Goal: Obtain resource: Obtain resource

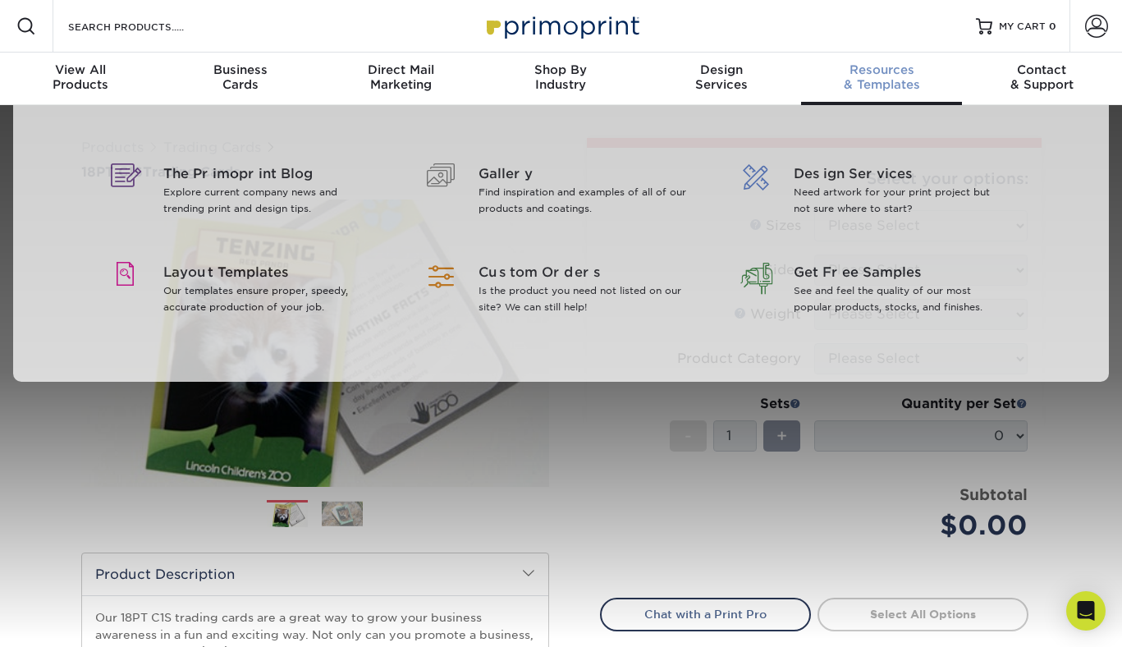
click at [858, 75] on span "Resources" at bounding box center [881, 69] width 160 height 15
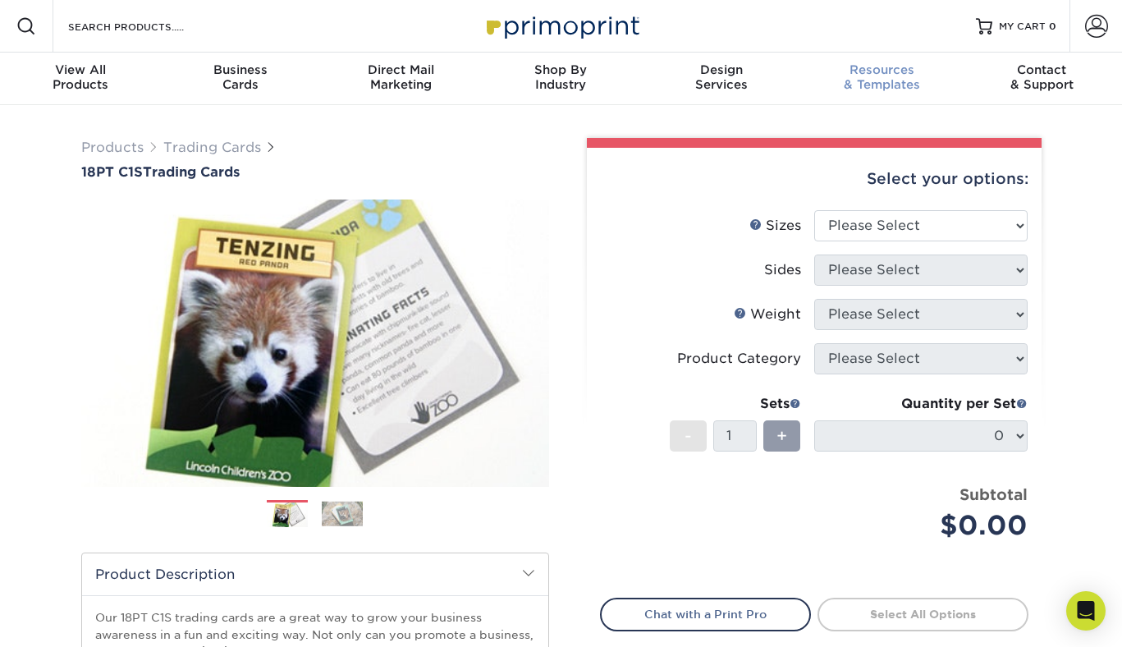
click at [864, 88] on div "Resources & Templates" at bounding box center [881, 77] width 160 height 30
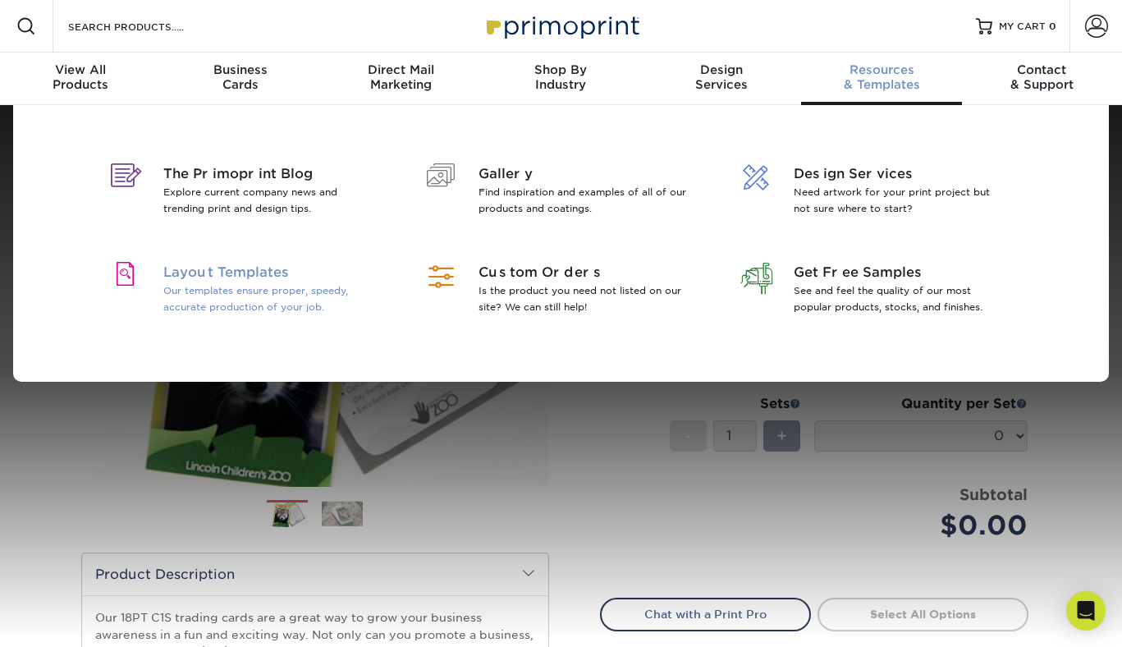
click at [286, 296] on p "Our templates ensure proper, speedy, accurate production of your job." at bounding box center [269, 298] width 213 height 33
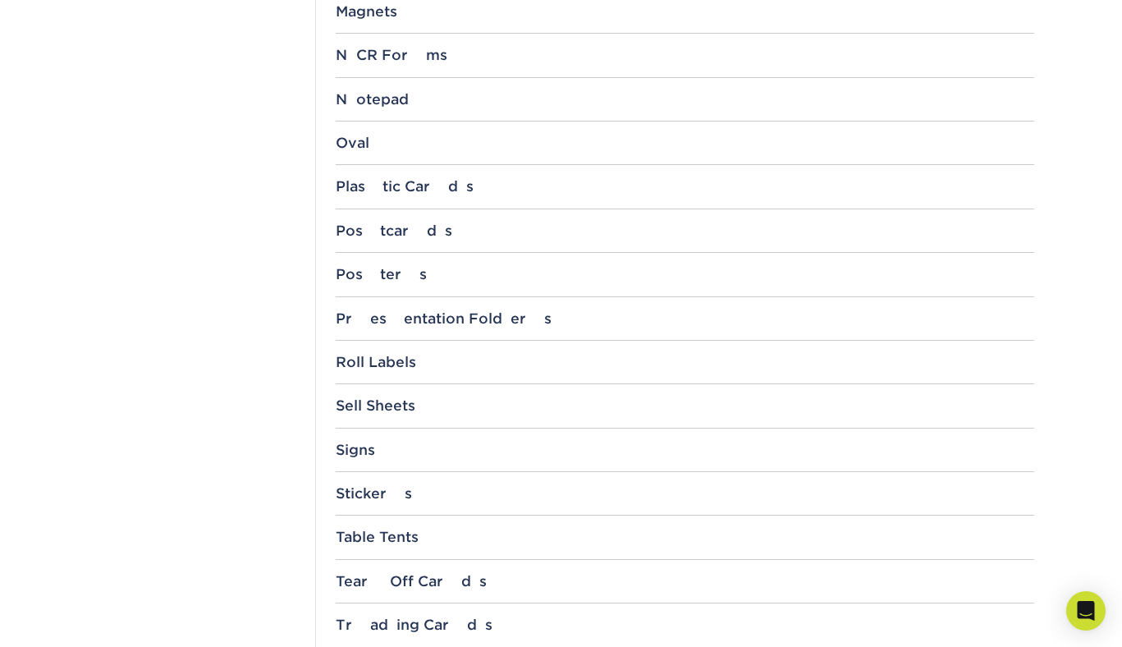
scroll to position [1783, 0]
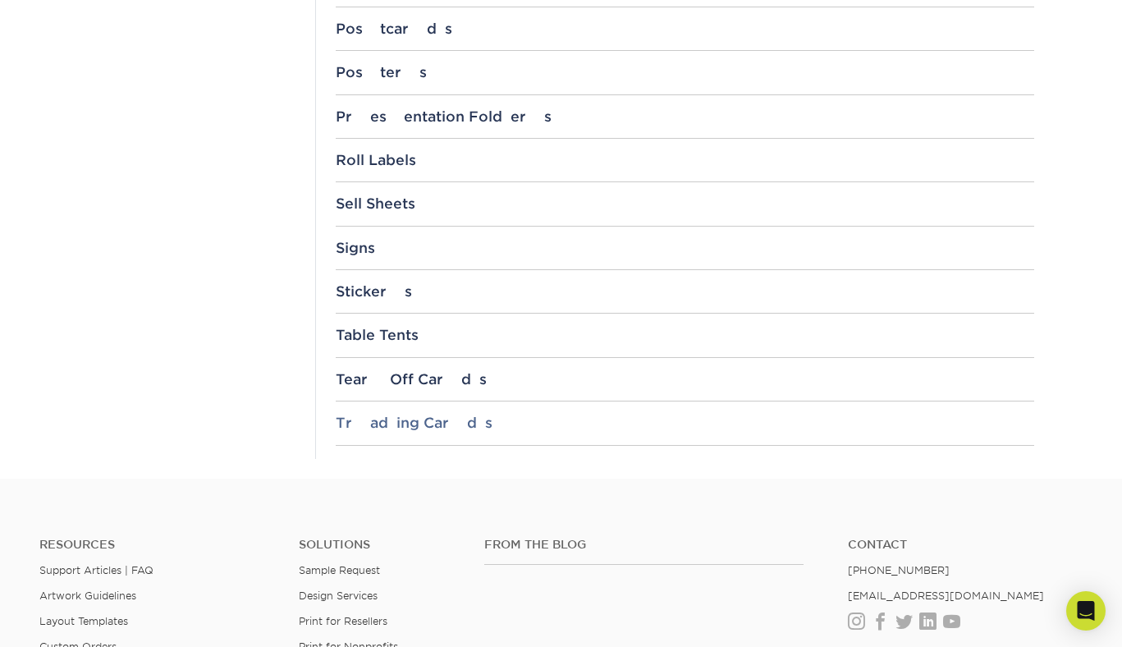
click at [417, 423] on div "Trading Cards" at bounding box center [685, 422] width 698 height 16
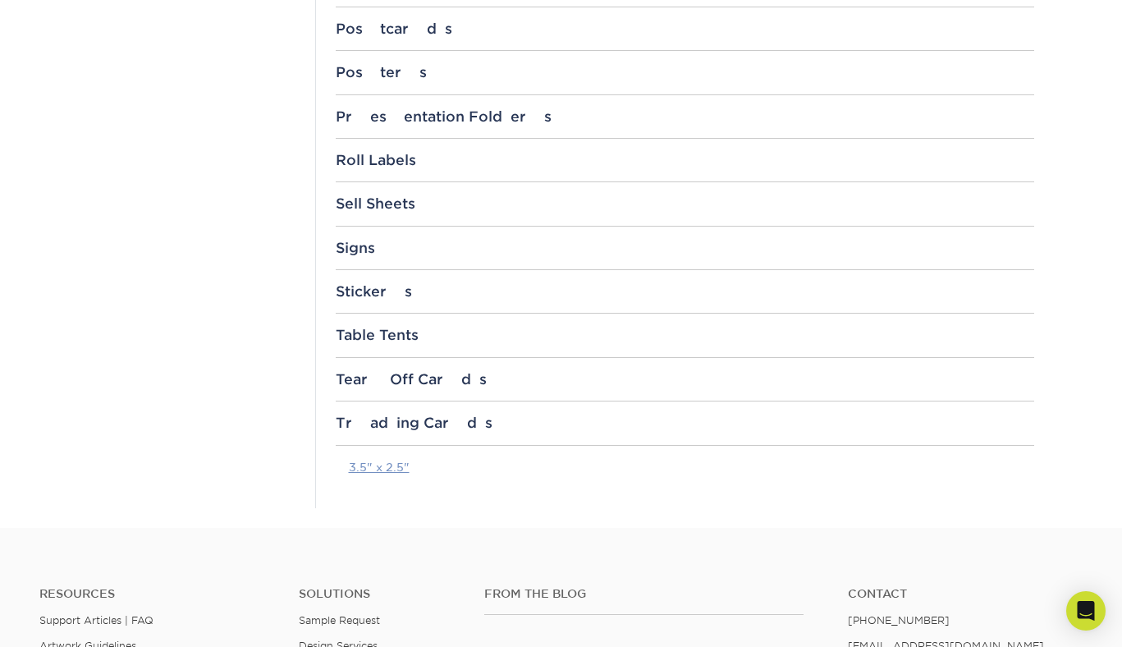
click at [365, 466] on link "3.5" x 2.5"" at bounding box center [379, 466] width 61 height 13
